Goal: Find specific page/section: Find specific page/section

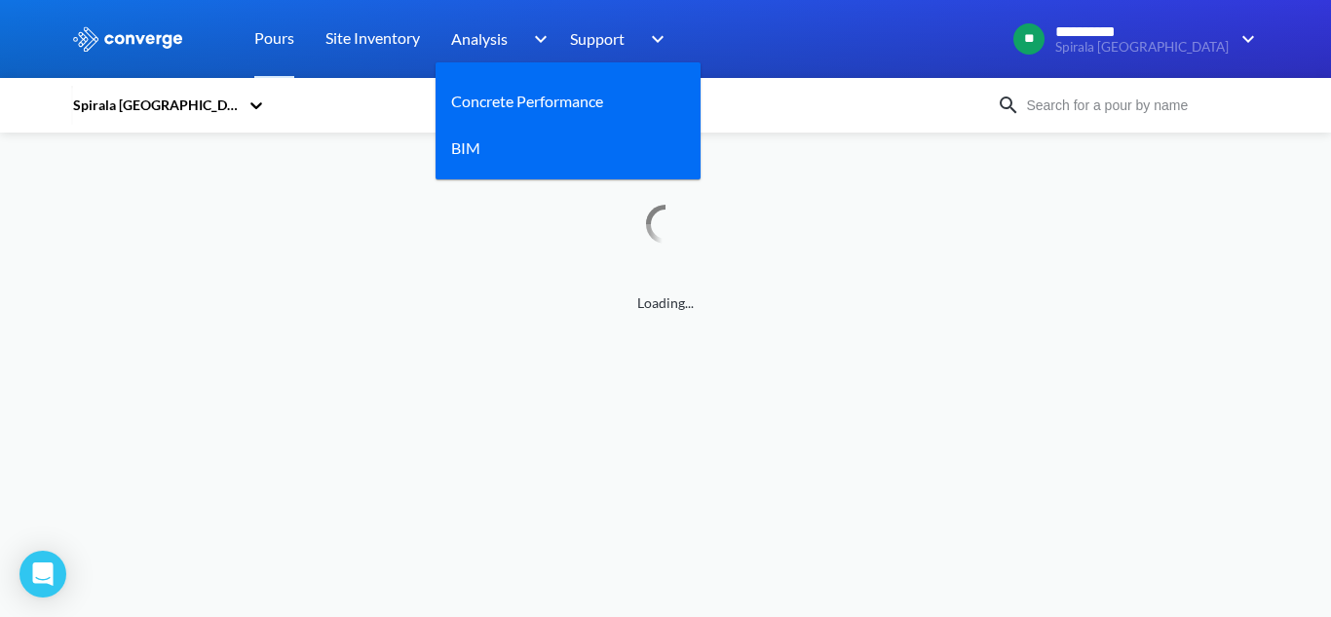
click at [492, 33] on span "Analysis" at bounding box center [479, 38] width 57 height 24
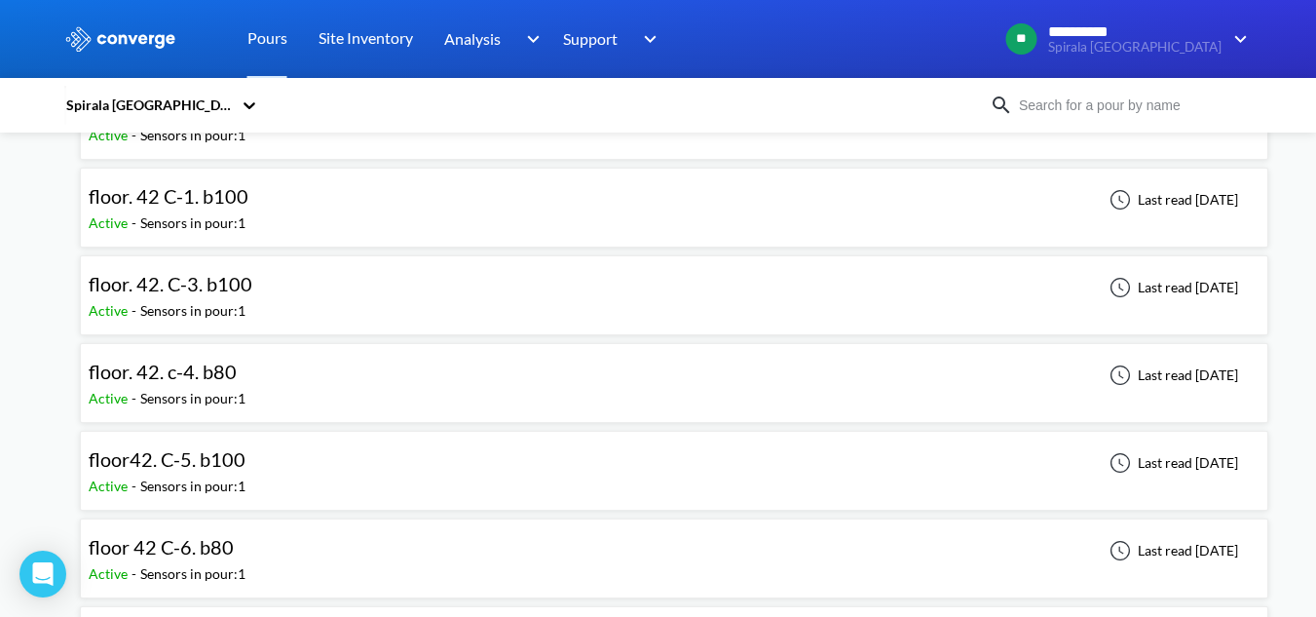
scroll to position [3410, 0]
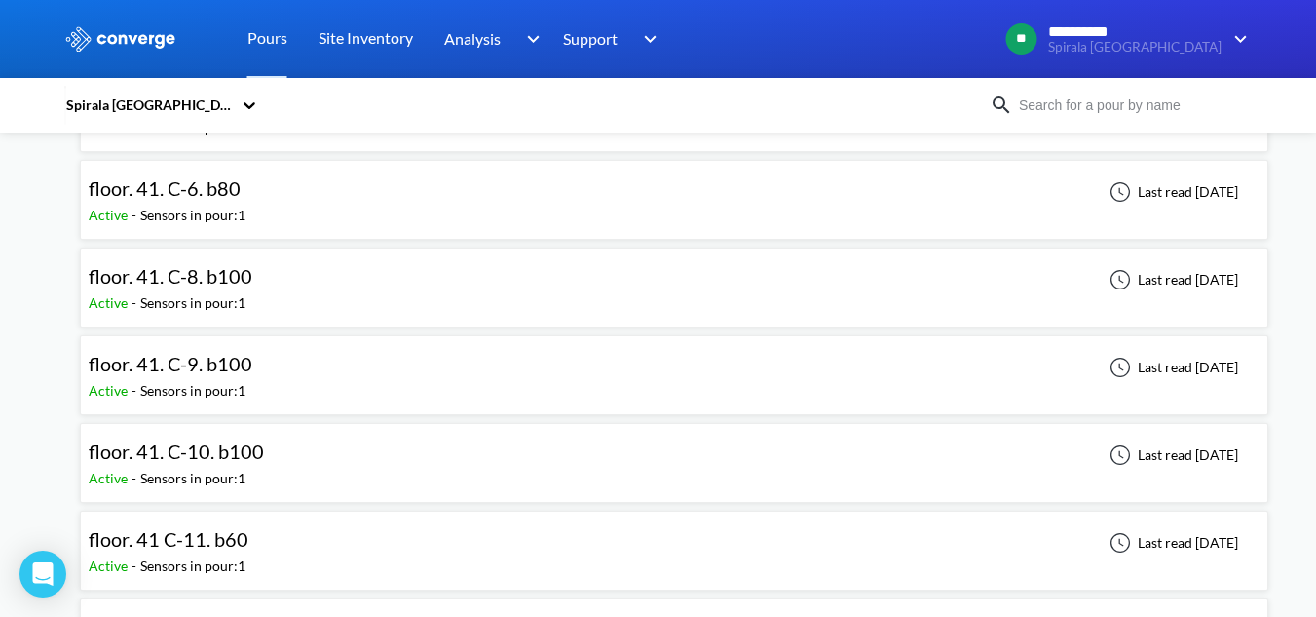
click at [1112, 98] on input at bounding box center [1131, 105] width 236 height 21
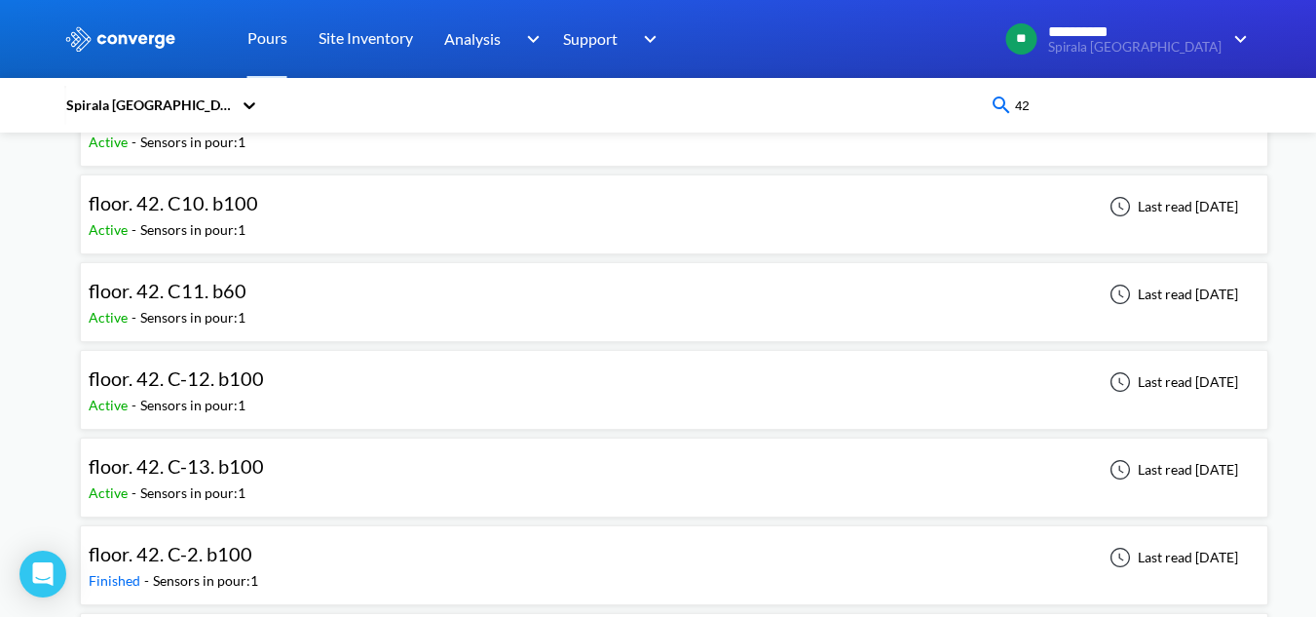
scroll to position [769, 0]
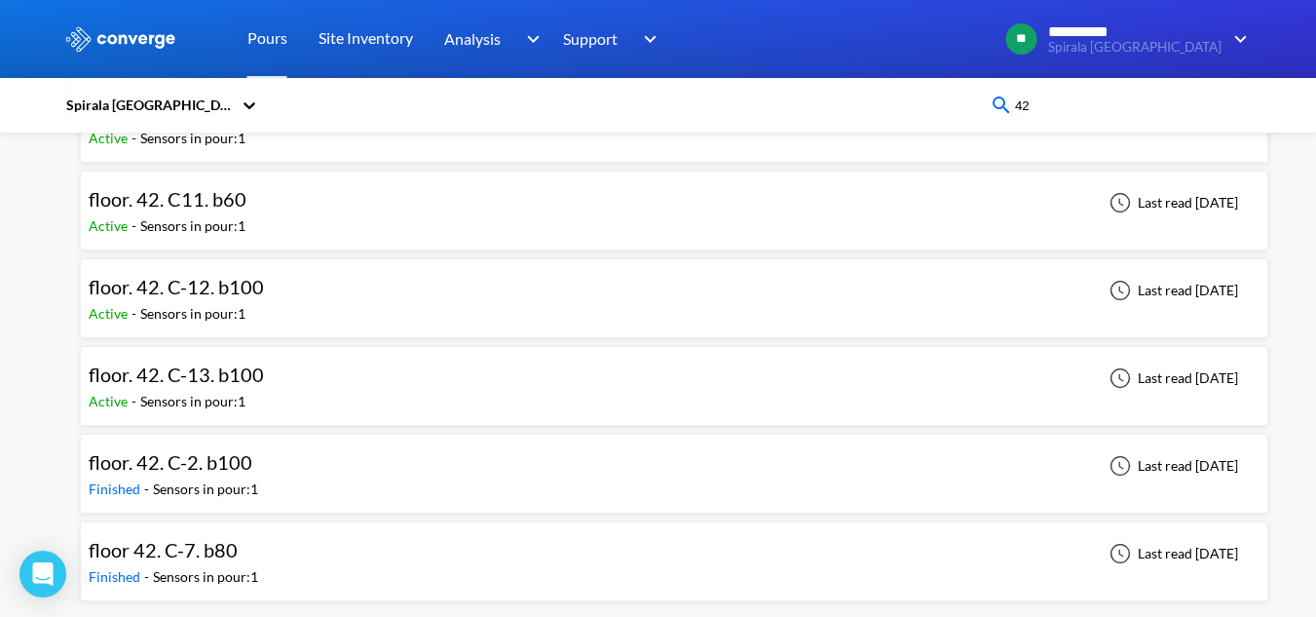
type input "42"
click at [334, 297] on div "floor. 42. C-12. b100 Active - Sensors in pour: 1 Last read [DATE]" at bounding box center [674, 298] width 1171 height 62
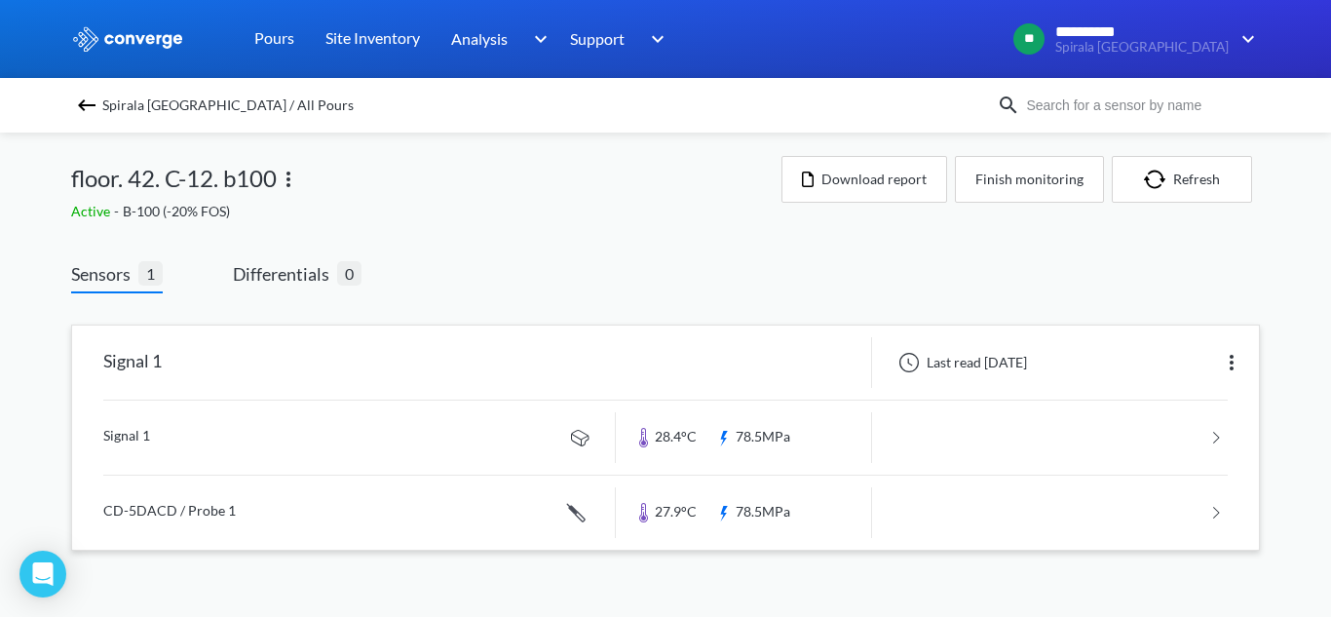
click at [404, 446] on link at bounding box center [665, 437] width 1124 height 74
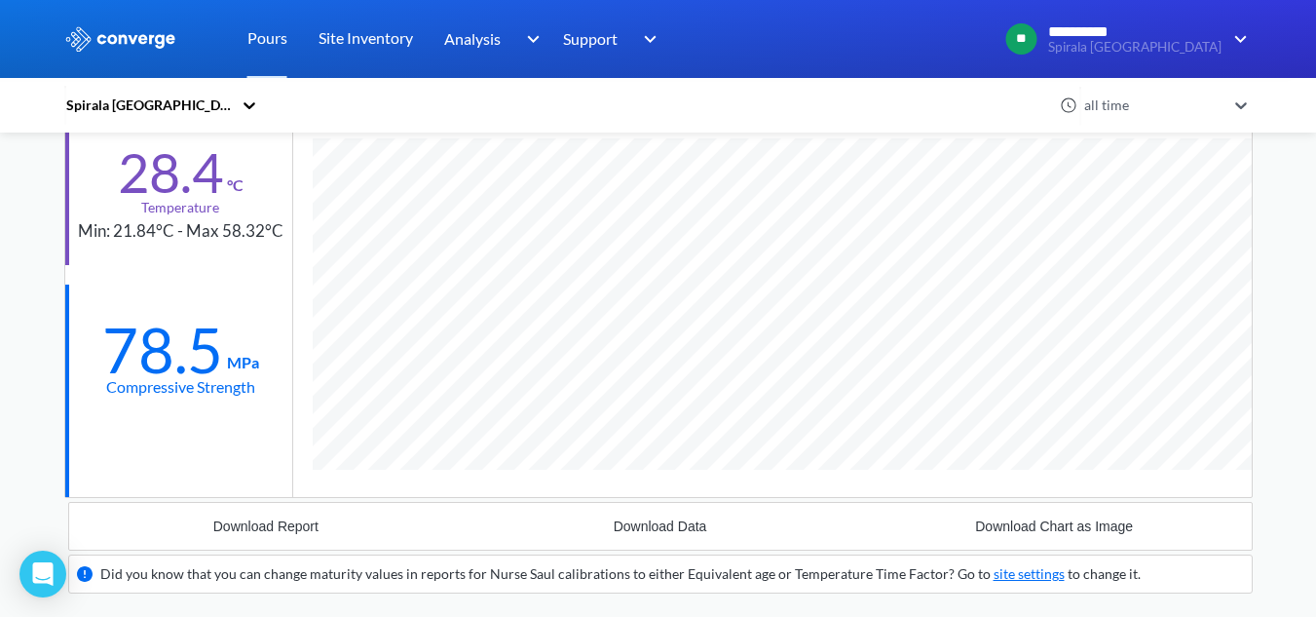
scroll to position [1209, 1189]
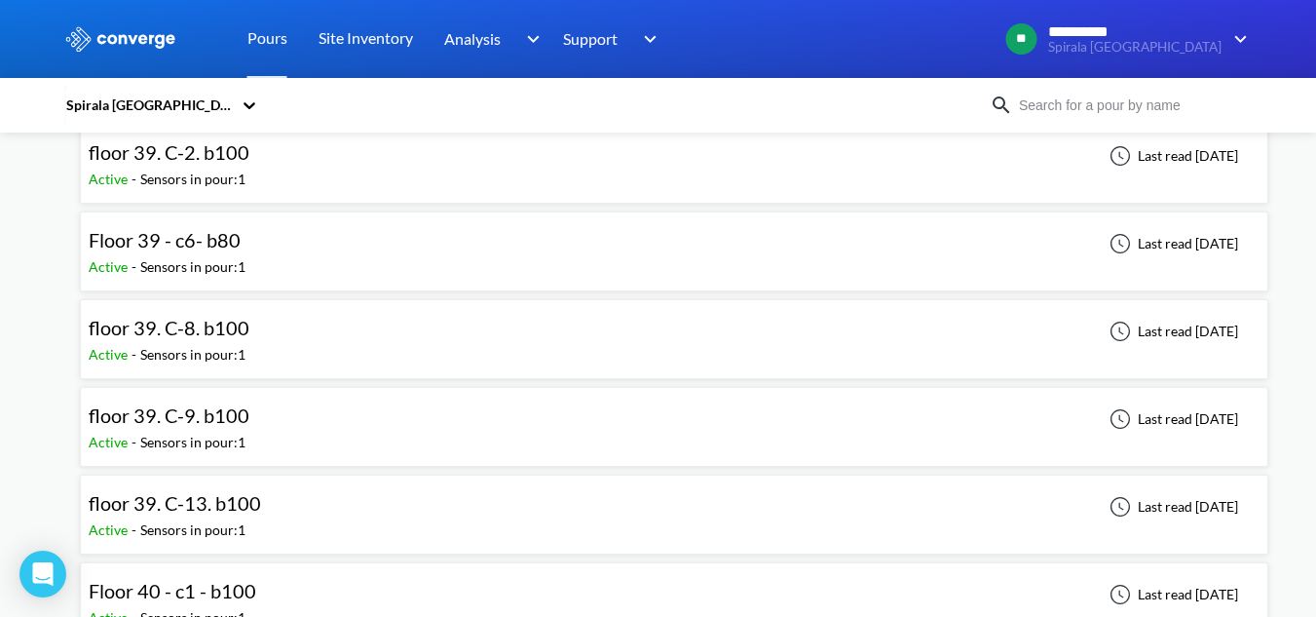
scroll to position [585, 0]
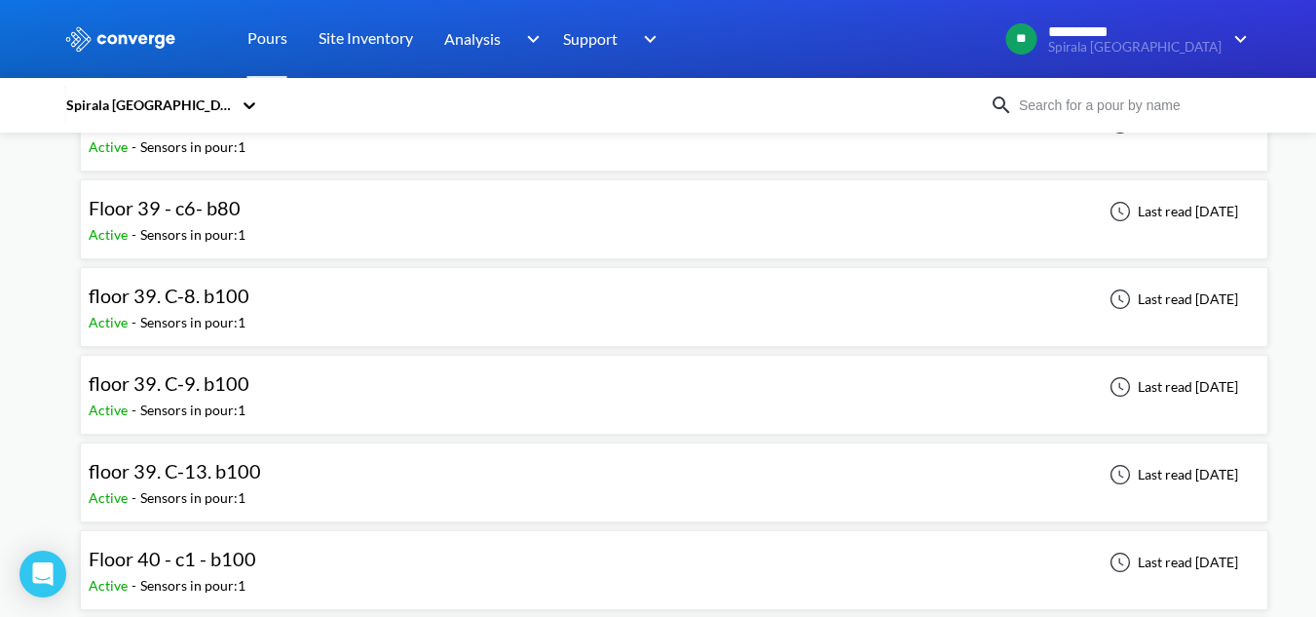
click at [283, 480] on div "floor 39. C-13. b100 Active - Sensors in pour: 1 Last read [DATE]" at bounding box center [674, 482] width 1171 height 62
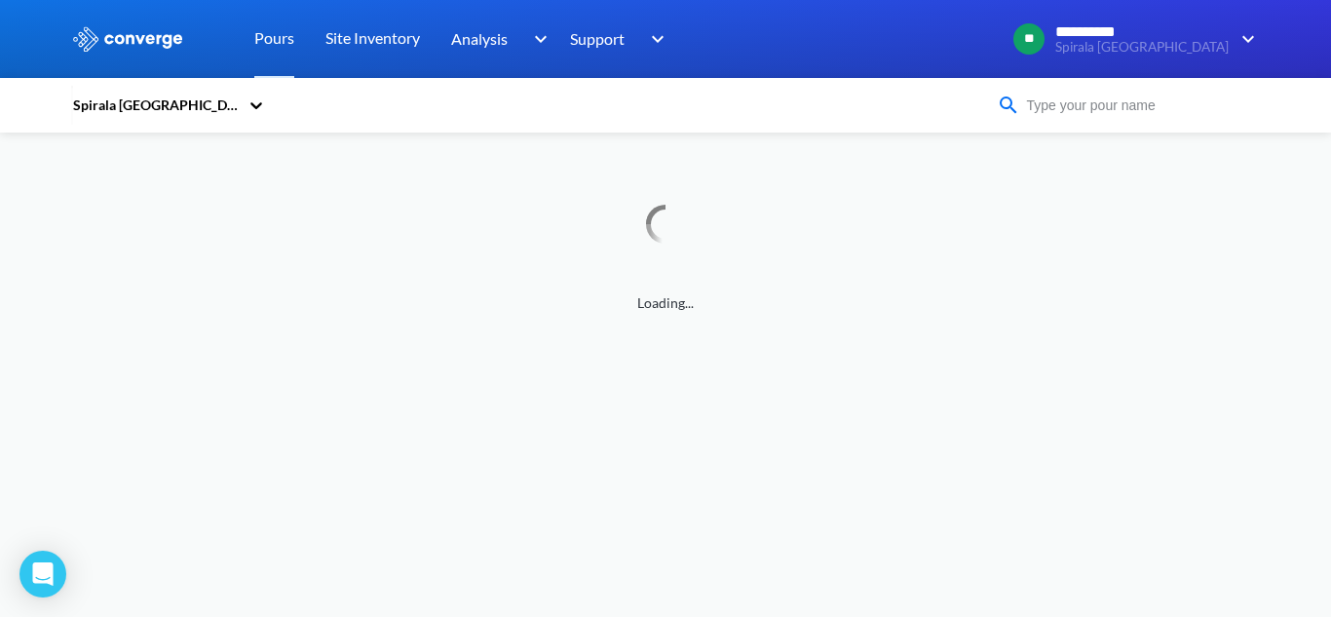
click at [1054, 111] on input at bounding box center [1138, 105] width 236 height 21
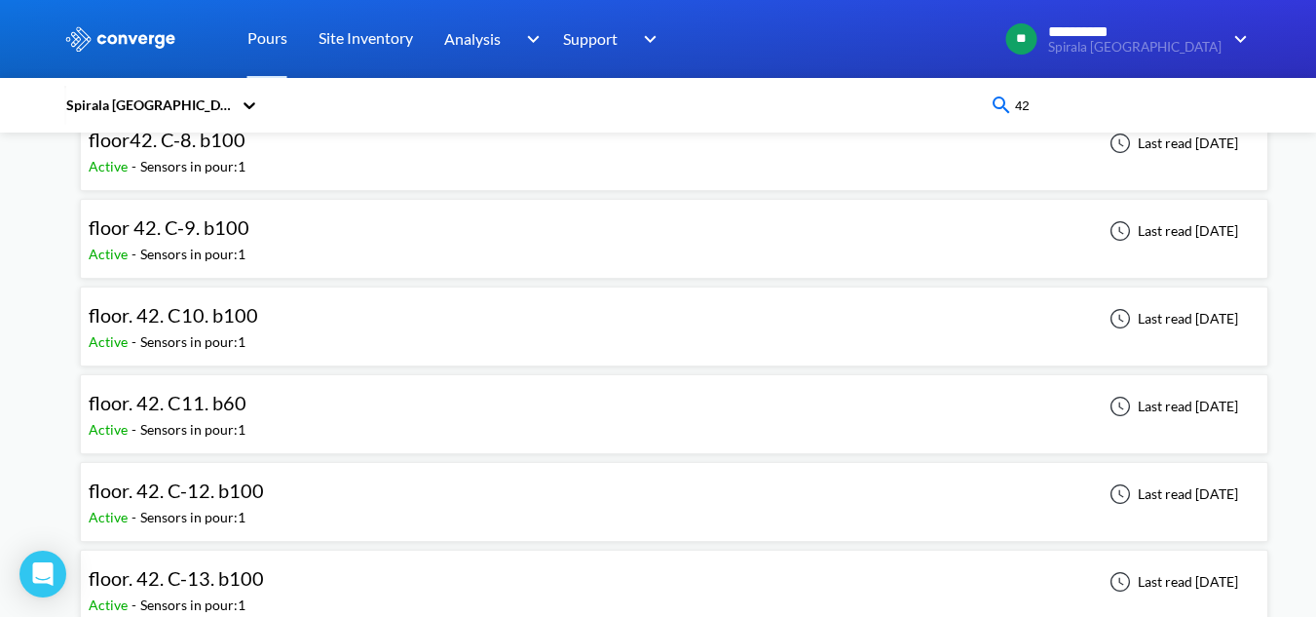
scroll to position [682, 0]
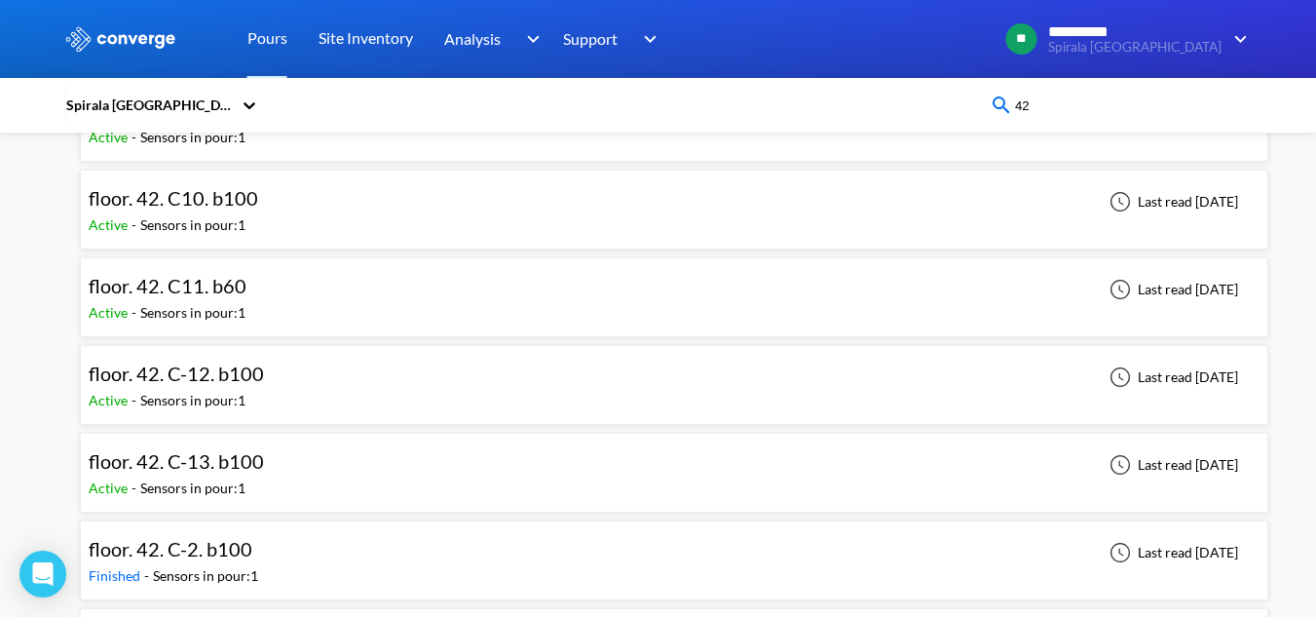
type input "42"
click at [289, 468] on div "floor. 42. C-13. b100 Active - Sensors in pour: 1 Last read [DATE]" at bounding box center [674, 472] width 1171 height 62
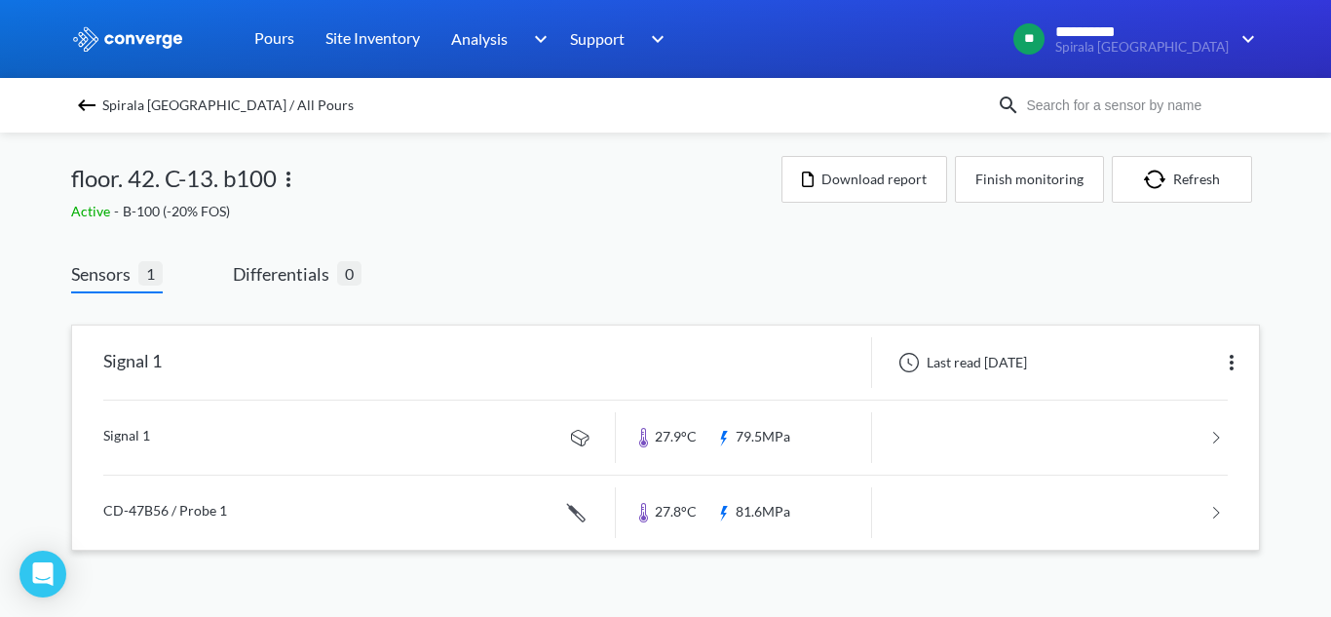
click at [260, 497] on link at bounding box center [665, 513] width 1124 height 74
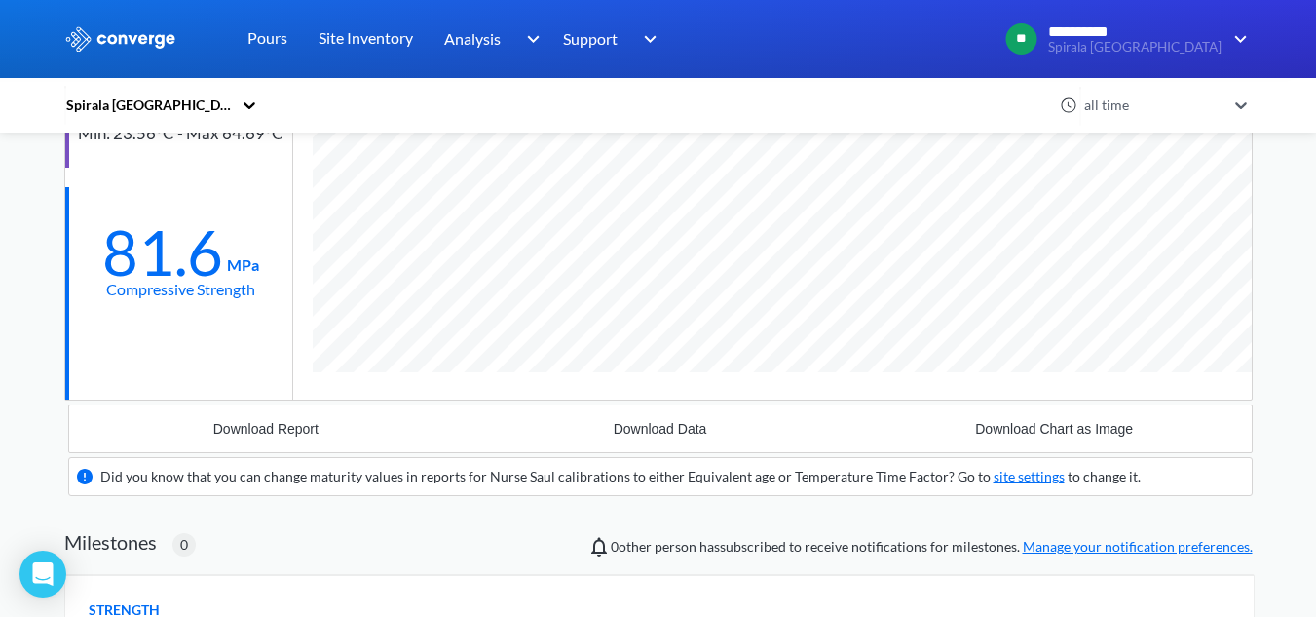
scroll to position [195, 0]
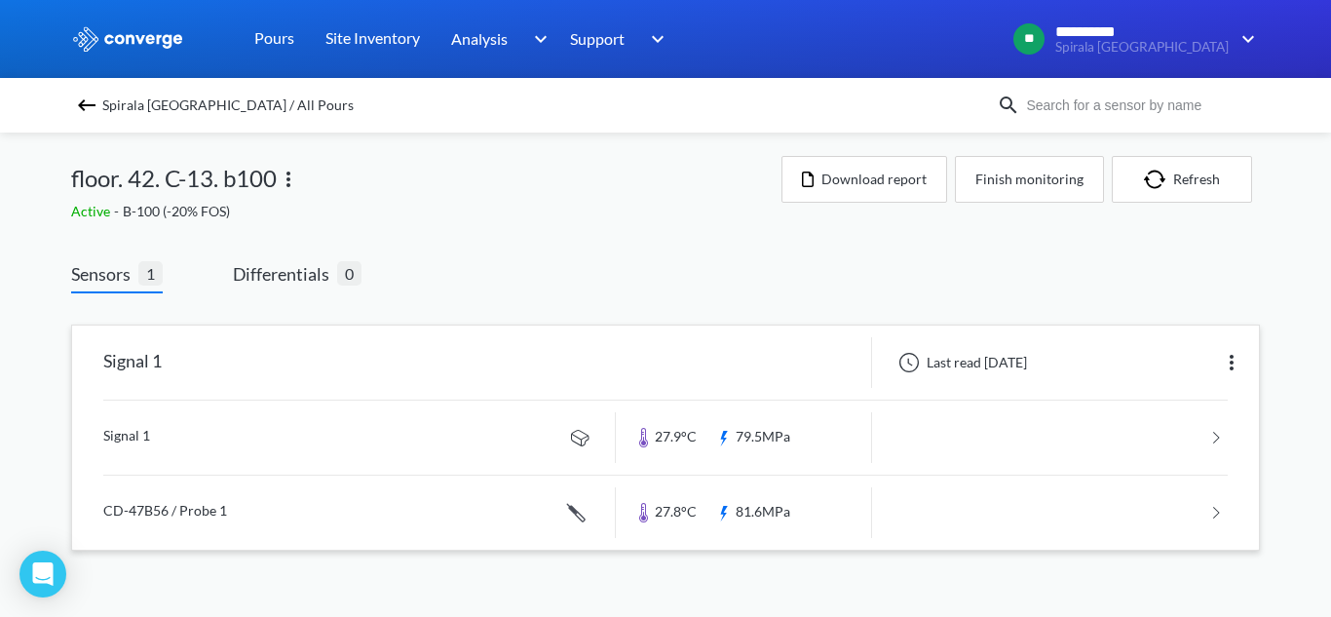
click at [239, 505] on link at bounding box center [665, 513] width 1124 height 74
